Goal: Task Accomplishment & Management: Use online tool/utility

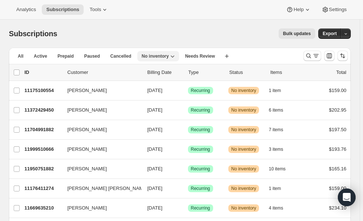
click at [150, 54] on span "No inventory" at bounding box center [155, 56] width 27 height 6
click at [151, 56] on span "No inventory" at bounding box center [155, 56] width 27 height 6
click at [168, 20] on div "Subscriptions. This page is ready Subscriptions Bulk updates More actions Bulk …" at bounding box center [180, 34] width 342 height 28
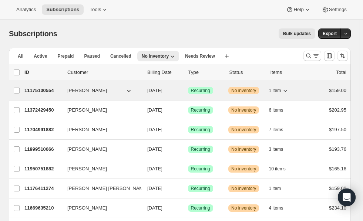
click at [36, 90] on p "11175100554" at bounding box center [42, 90] width 37 height 7
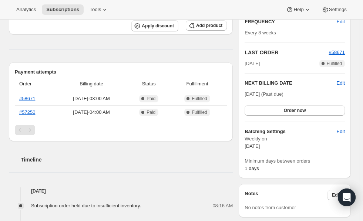
scroll to position [202, 0]
click at [300, 108] on span "Order now" at bounding box center [295, 110] width 22 height 6
click at [296, 105] on button "Click to confirm" at bounding box center [295, 110] width 100 height 10
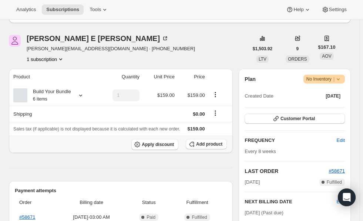
scroll to position [0, 0]
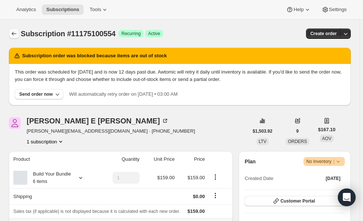
click at [12, 34] on icon "Subscriptions" at bounding box center [14, 34] width 5 height 4
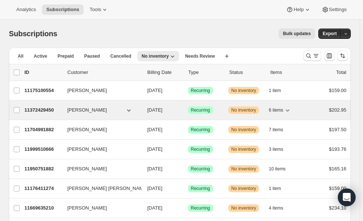
click at [40, 110] on p "11372429450" at bounding box center [42, 110] width 37 height 7
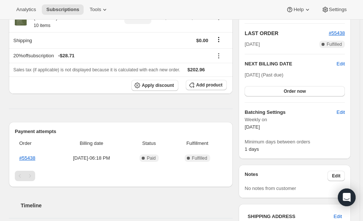
scroll to position [221, 0]
click at [303, 91] on span "Order now" at bounding box center [295, 92] width 22 height 6
click at [298, 89] on span "Click to confirm" at bounding box center [295, 92] width 34 height 6
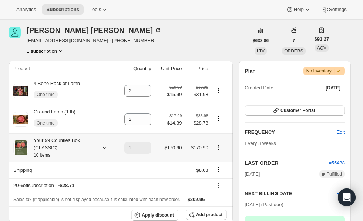
scroll to position [0, 0]
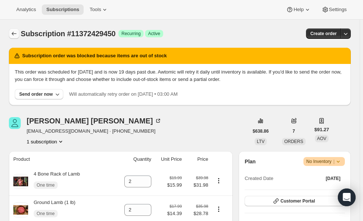
click at [14, 33] on icon "Subscriptions" at bounding box center [13, 33] width 7 height 7
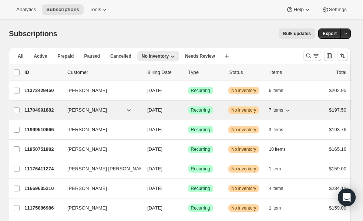
click at [39, 112] on p "11704991882" at bounding box center [42, 110] width 37 height 7
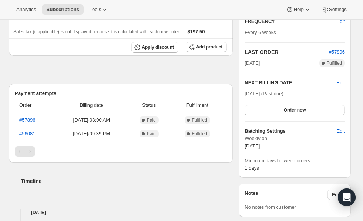
scroll to position [205, 0]
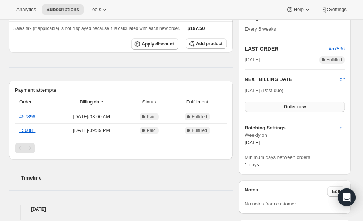
click at [310, 104] on button "Order now" at bounding box center [295, 107] width 100 height 10
click at [301, 105] on span "Click to confirm" at bounding box center [295, 107] width 34 height 6
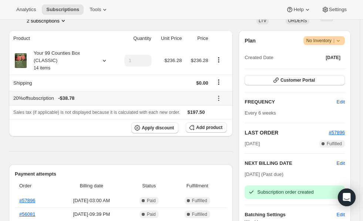
scroll to position [0, 0]
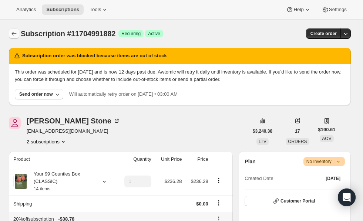
click at [15, 35] on icon "Subscriptions" at bounding box center [13, 33] width 7 height 7
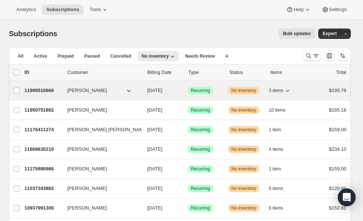
click at [48, 86] on div "11999510666 [PERSON_NAME] [DATE] Success Recurring Warning No inventory 3 items…" at bounding box center [185, 91] width 322 height 10
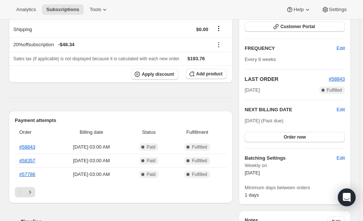
scroll to position [174, 0]
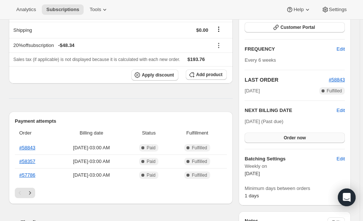
click at [306, 141] on button "Order now" at bounding box center [295, 138] width 100 height 10
click at [300, 136] on span "Click to confirm" at bounding box center [295, 138] width 34 height 6
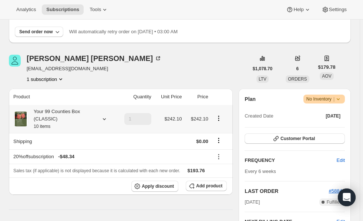
scroll to position [0, 0]
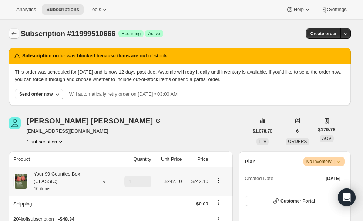
click at [14, 33] on icon "Subscriptions" at bounding box center [13, 33] width 7 height 7
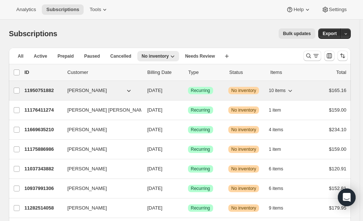
click at [47, 90] on p "11950751882" at bounding box center [42, 90] width 37 height 7
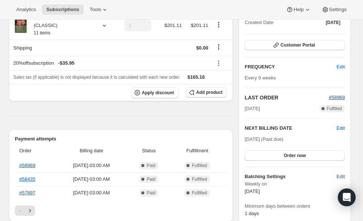
scroll to position [157, 0]
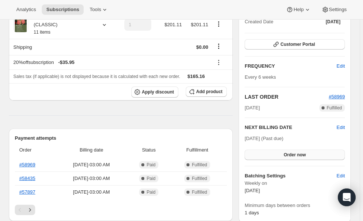
click at [299, 155] on span "Order now" at bounding box center [295, 155] width 22 height 6
click at [296, 155] on span "Click to confirm" at bounding box center [295, 155] width 34 height 6
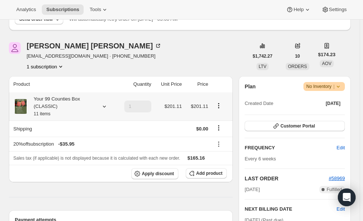
scroll to position [0, 0]
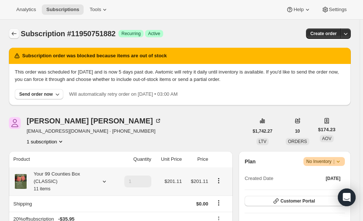
click at [10, 32] on icon "Subscriptions" at bounding box center [13, 33] width 7 height 7
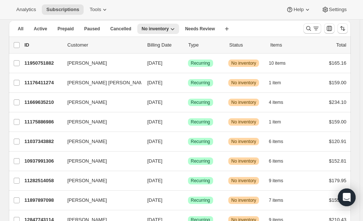
scroll to position [29, 0]
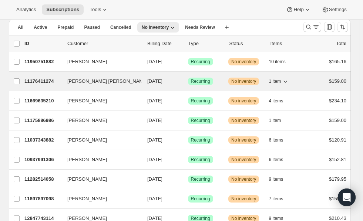
click at [33, 78] on p "11176411274" at bounding box center [42, 81] width 37 height 7
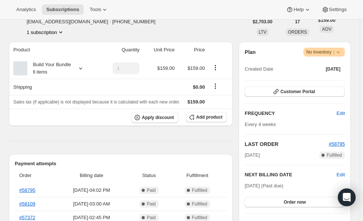
scroll to position [111, 0]
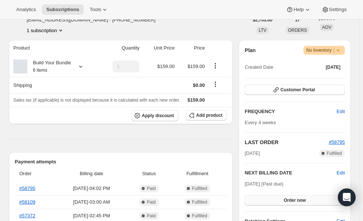
click at [296, 199] on span "Order now" at bounding box center [295, 201] width 22 height 6
click at [298, 201] on span "Click to confirm" at bounding box center [295, 201] width 34 height 6
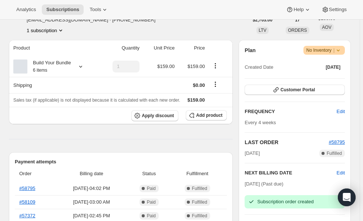
scroll to position [0, 0]
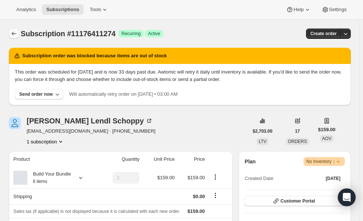
click at [14, 33] on icon "Subscriptions" at bounding box center [13, 33] width 7 height 7
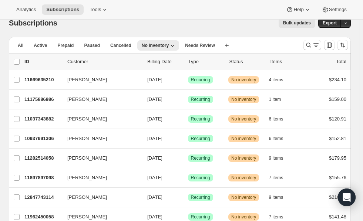
scroll to position [18, 0]
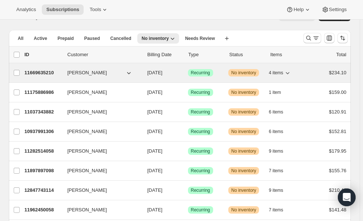
click at [37, 71] on p "11669635210" at bounding box center [42, 72] width 37 height 7
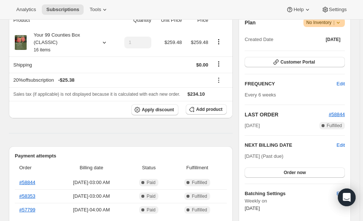
scroll to position [141, 0]
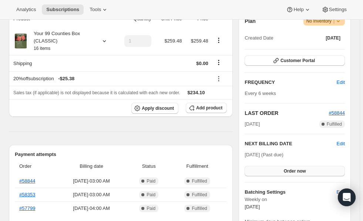
click at [299, 174] on button "Order now" at bounding box center [295, 171] width 100 height 10
click at [303, 172] on span "Click to confirm" at bounding box center [295, 172] width 34 height 6
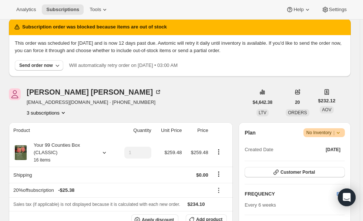
scroll to position [0, 0]
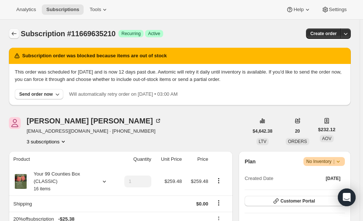
click at [14, 32] on icon "Subscriptions" at bounding box center [13, 33] width 7 height 7
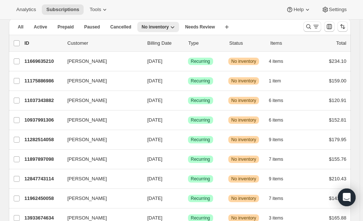
scroll to position [30, 0]
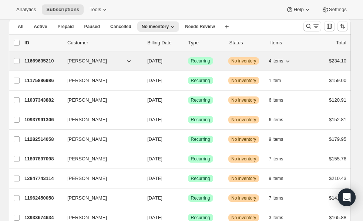
click at [40, 61] on p "11669635210" at bounding box center [42, 60] width 37 height 7
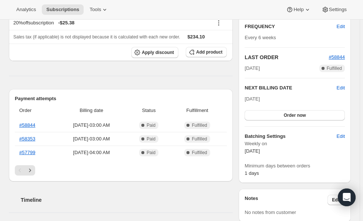
scroll to position [133, 0]
click at [303, 115] on span "Order now" at bounding box center [295, 115] width 22 height 6
click at [304, 115] on span "Click to confirm" at bounding box center [295, 115] width 34 height 6
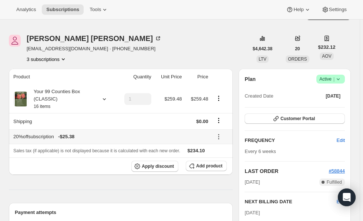
scroll to position [0, 0]
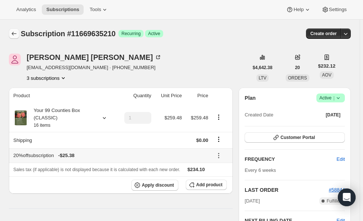
click at [15, 32] on icon "Subscriptions" at bounding box center [13, 33] width 7 height 7
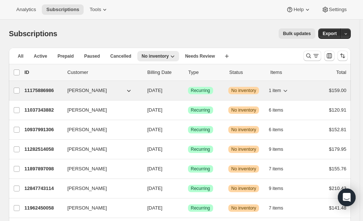
click at [40, 92] on p "11175886986" at bounding box center [42, 90] width 37 height 7
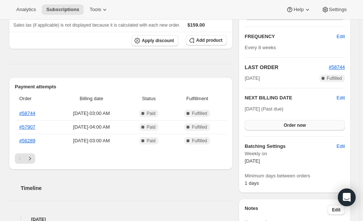
click at [307, 120] on button "Order now" at bounding box center [295, 125] width 100 height 10
click at [302, 127] on span "Click to confirm" at bounding box center [295, 126] width 34 height 6
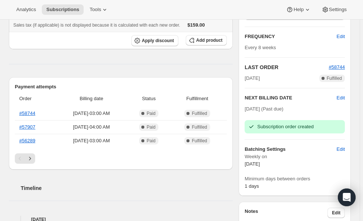
scroll to position [129, 0]
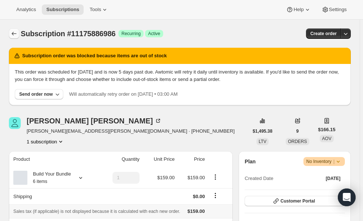
click at [12, 32] on icon "Subscriptions" at bounding box center [13, 33] width 7 height 7
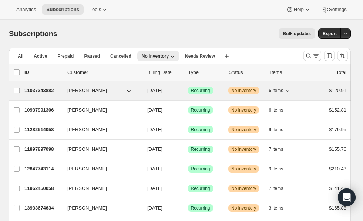
click at [38, 87] on p "11037343882" at bounding box center [42, 90] width 37 height 7
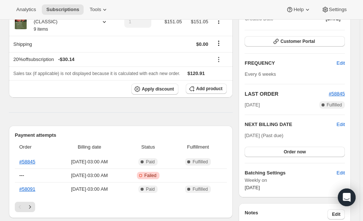
scroll to position [159, 0]
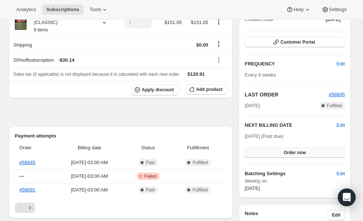
click at [306, 151] on span "Order now" at bounding box center [295, 153] width 22 height 6
click at [309, 153] on span "Click to confirm" at bounding box center [295, 153] width 34 height 6
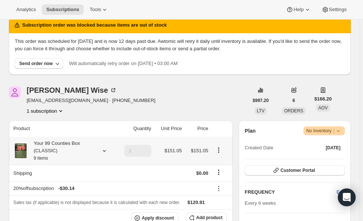
scroll to position [0, 0]
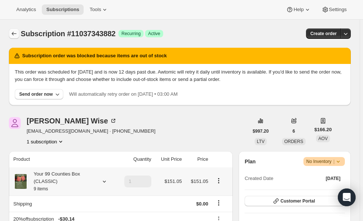
click at [14, 30] on icon "Subscriptions" at bounding box center [13, 33] width 7 height 7
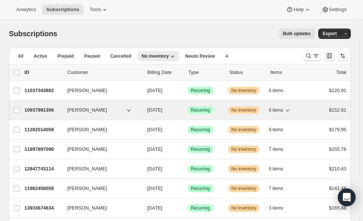
click at [44, 105] on div "10937991306 [PERSON_NAME] [DATE] Success Recurring Warning No inventory 6 items…" at bounding box center [185, 110] width 322 height 10
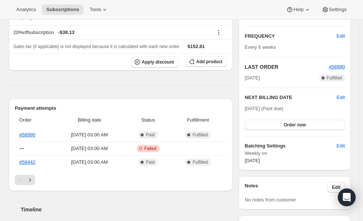
scroll to position [192, 0]
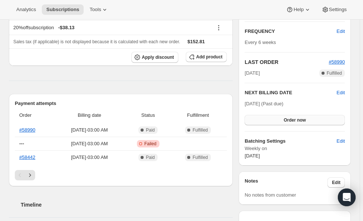
click at [308, 117] on button "Order now" at bounding box center [295, 120] width 100 height 10
click at [310, 119] on span "Click to confirm" at bounding box center [295, 120] width 34 height 6
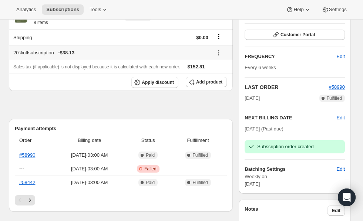
scroll to position [0, 0]
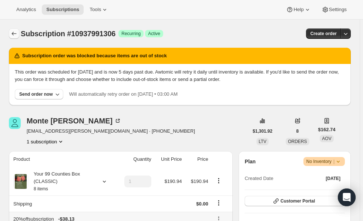
click at [10, 34] on button "Subscriptions" at bounding box center [14, 34] width 10 height 10
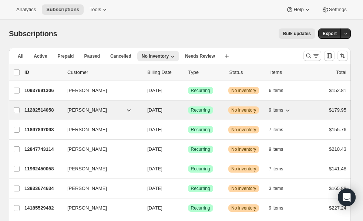
click at [44, 109] on p "11282514058" at bounding box center [42, 110] width 37 height 7
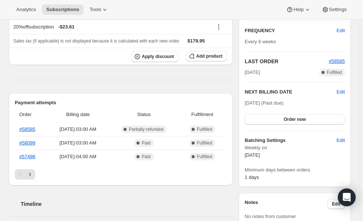
scroll to position [193, 0]
click at [302, 114] on button "Order now" at bounding box center [295, 119] width 100 height 10
click at [304, 120] on span "Click to confirm" at bounding box center [295, 119] width 34 height 6
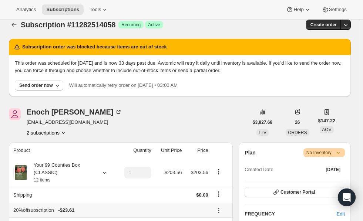
scroll to position [0, 0]
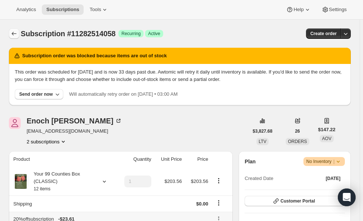
click at [14, 33] on icon "Subscriptions" at bounding box center [13, 33] width 7 height 7
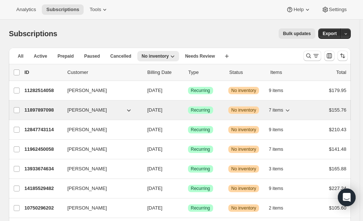
click at [38, 110] on p "11897897098" at bounding box center [42, 110] width 37 height 7
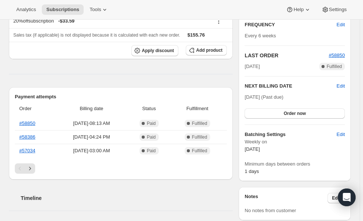
scroll to position [203, 0]
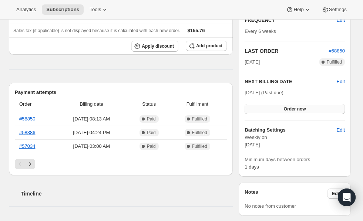
click at [310, 110] on button "Order now" at bounding box center [295, 109] width 100 height 10
click at [308, 106] on span "Click to confirm" at bounding box center [295, 109] width 34 height 6
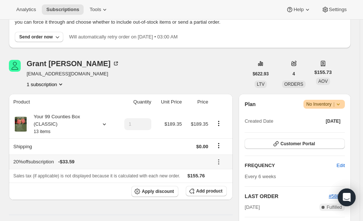
scroll to position [0, 0]
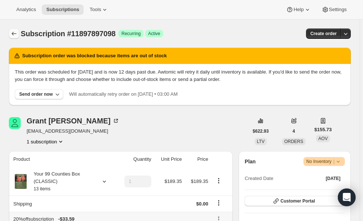
click at [15, 33] on icon "Subscriptions" at bounding box center [13, 33] width 7 height 7
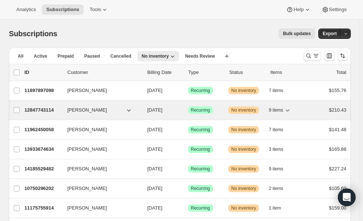
click at [39, 111] on p "12847743114" at bounding box center [42, 110] width 37 height 7
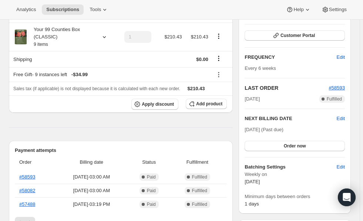
scroll to position [185, 0]
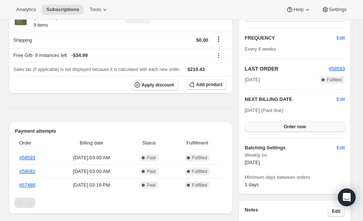
click at [305, 124] on span "Order now" at bounding box center [295, 127] width 22 height 6
click at [303, 127] on span "Click to confirm" at bounding box center [295, 127] width 34 height 6
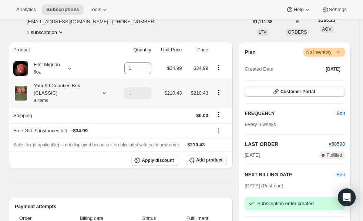
scroll to position [0, 0]
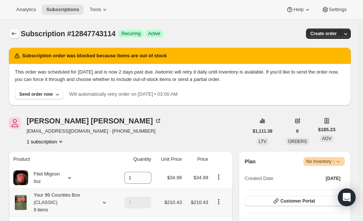
click at [16, 30] on button "Subscriptions" at bounding box center [14, 34] width 10 height 10
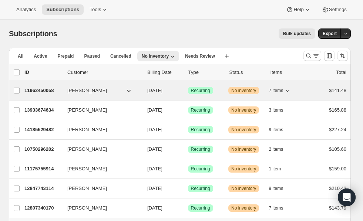
click at [42, 90] on p "11962450058" at bounding box center [42, 90] width 37 height 7
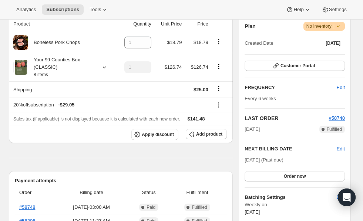
scroll to position [166, 0]
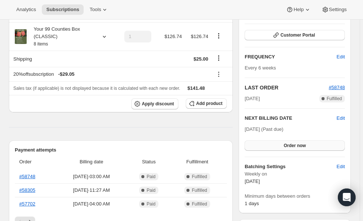
click at [297, 143] on span "Order now" at bounding box center [295, 146] width 22 height 6
click at [299, 141] on button "Click to confirm" at bounding box center [295, 146] width 100 height 10
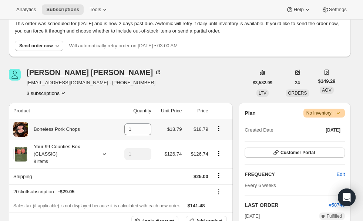
scroll to position [0, 0]
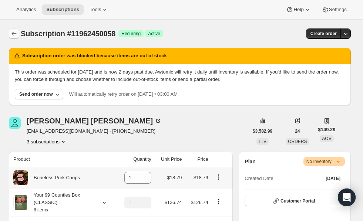
click at [13, 30] on icon "Subscriptions" at bounding box center [13, 33] width 7 height 7
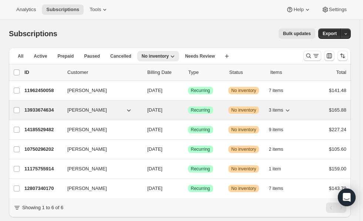
click at [42, 112] on p "13933674634" at bounding box center [42, 110] width 37 height 7
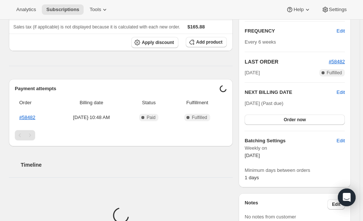
scroll to position [193, 0]
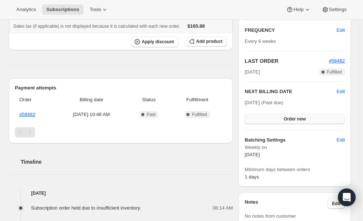
click at [303, 114] on button "Order now" at bounding box center [295, 119] width 100 height 10
click at [299, 119] on span "Click to confirm" at bounding box center [295, 119] width 34 height 6
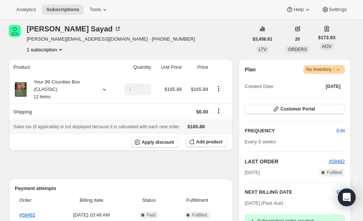
scroll to position [0, 0]
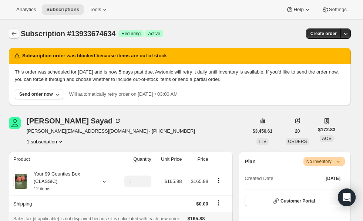
click at [16, 35] on icon "Subscriptions" at bounding box center [13, 33] width 7 height 7
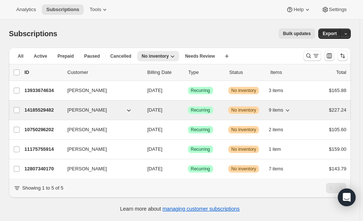
click at [42, 107] on p "14185529482" at bounding box center [42, 110] width 37 height 7
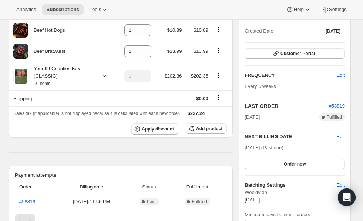
scroll to position [151, 0]
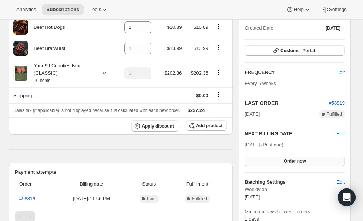
click at [299, 163] on span "Order now" at bounding box center [295, 162] width 22 height 6
click at [302, 160] on span "Click to confirm" at bounding box center [295, 162] width 34 height 6
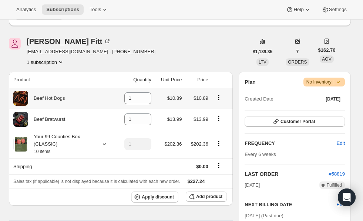
scroll to position [0, 0]
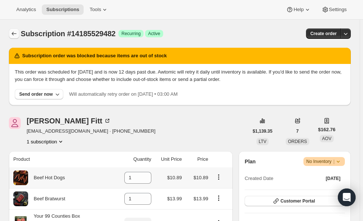
click at [13, 33] on icon "Subscriptions" at bounding box center [13, 33] width 7 height 7
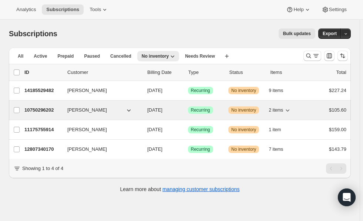
click at [35, 105] on div "10750296202 [PERSON_NAME] [DATE] Success Recurring Warning No inventory 2 items…" at bounding box center [185, 110] width 322 height 10
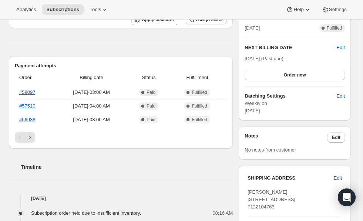
scroll to position [237, 0]
click at [306, 73] on span "Order now" at bounding box center [295, 75] width 22 height 6
click at [296, 70] on button "Click to confirm" at bounding box center [295, 75] width 100 height 10
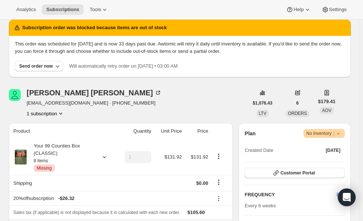
scroll to position [0, 0]
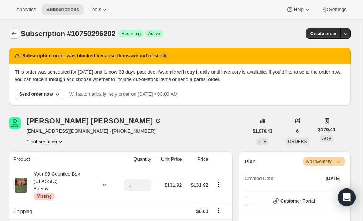
click at [13, 32] on icon "Subscriptions" at bounding box center [13, 33] width 7 height 7
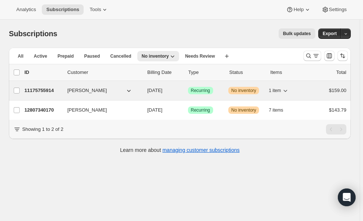
click at [37, 92] on p "11175755914" at bounding box center [42, 90] width 37 height 7
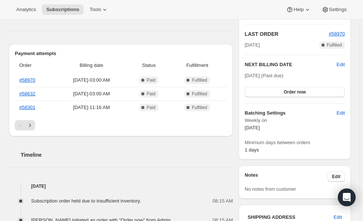
scroll to position [220, 0]
click at [313, 94] on button "Order now" at bounding box center [295, 92] width 100 height 10
click at [307, 90] on span "Click to confirm" at bounding box center [295, 92] width 34 height 6
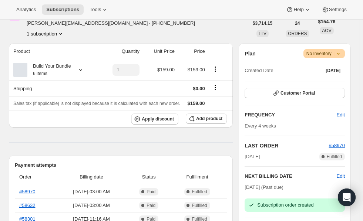
scroll to position [0, 0]
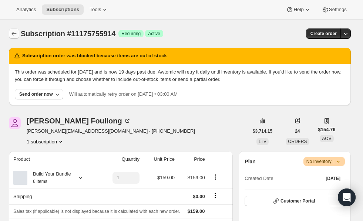
click at [12, 34] on icon "Subscriptions" at bounding box center [14, 34] width 5 height 4
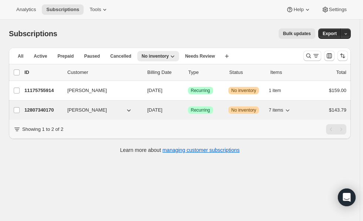
click at [42, 107] on p "12807340170" at bounding box center [42, 110] width 37 height 7
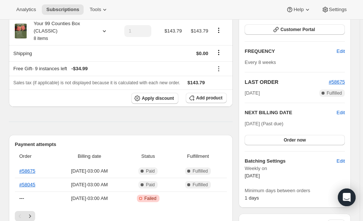
scroll to position [172, 0]
click at [306, 140] on span "Order now" at bounding box center [295, 140] width 22 height 6
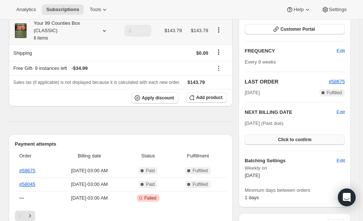
click at [303, 140] on span "Click to confirm" at bounding box center [295, 140] width 34 height 6
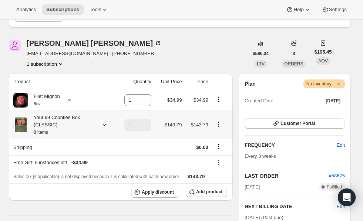
scroll to position [0, 0]
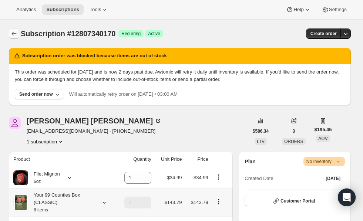
click at [14, 33] on icon "Subscriptions" at bounding box center [13, 33] width 7 height 7
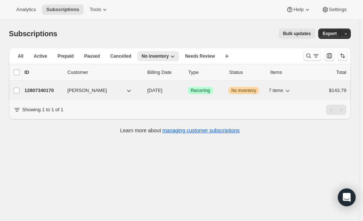
click at [41, 90] on p "12807340170" at bounding box center [42, 90] width 37 height 7
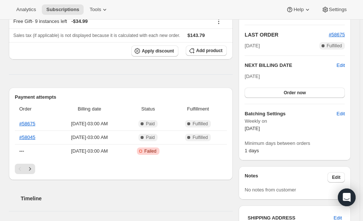
scroll to position [156, 0]
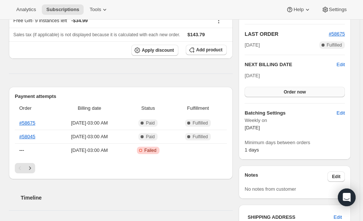
click at [306, 89] on span "Order now" at bounding box center [295, 92] width 22 height 6
click at [301, 87] on button "Click to confirm" at bounding box center [295, 92] width 100 height 10
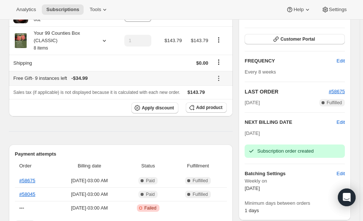
scroll to position [0, 0]
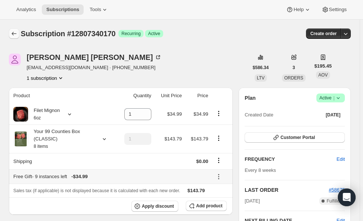
click at [15, 32] on icon "Subscriptions" at bounding box center [13, 33] width 7 height 7
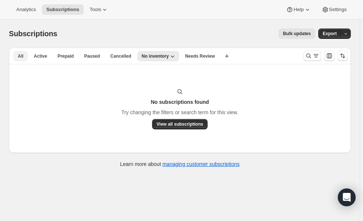
click at [14, 55] on button "All" at bounding box center [20, 56] width 14 height 10
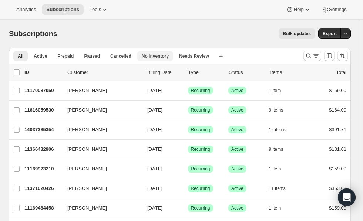
click at [157, 57] on span "No inventory" at bounding box center [155, 56] width 27 height 6
